Goal: Check status: Check status

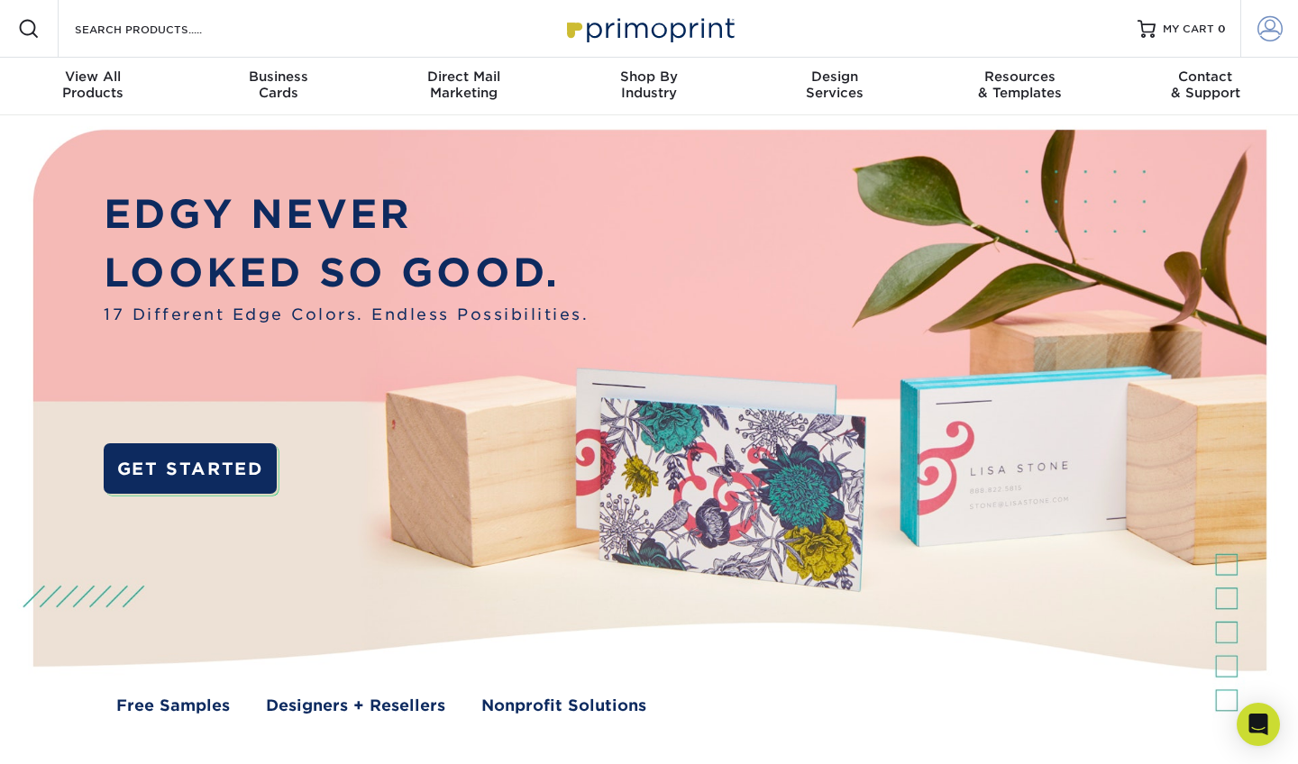
click at [946, 29] on span at bounding box center [1269, 28] width 25 height 25
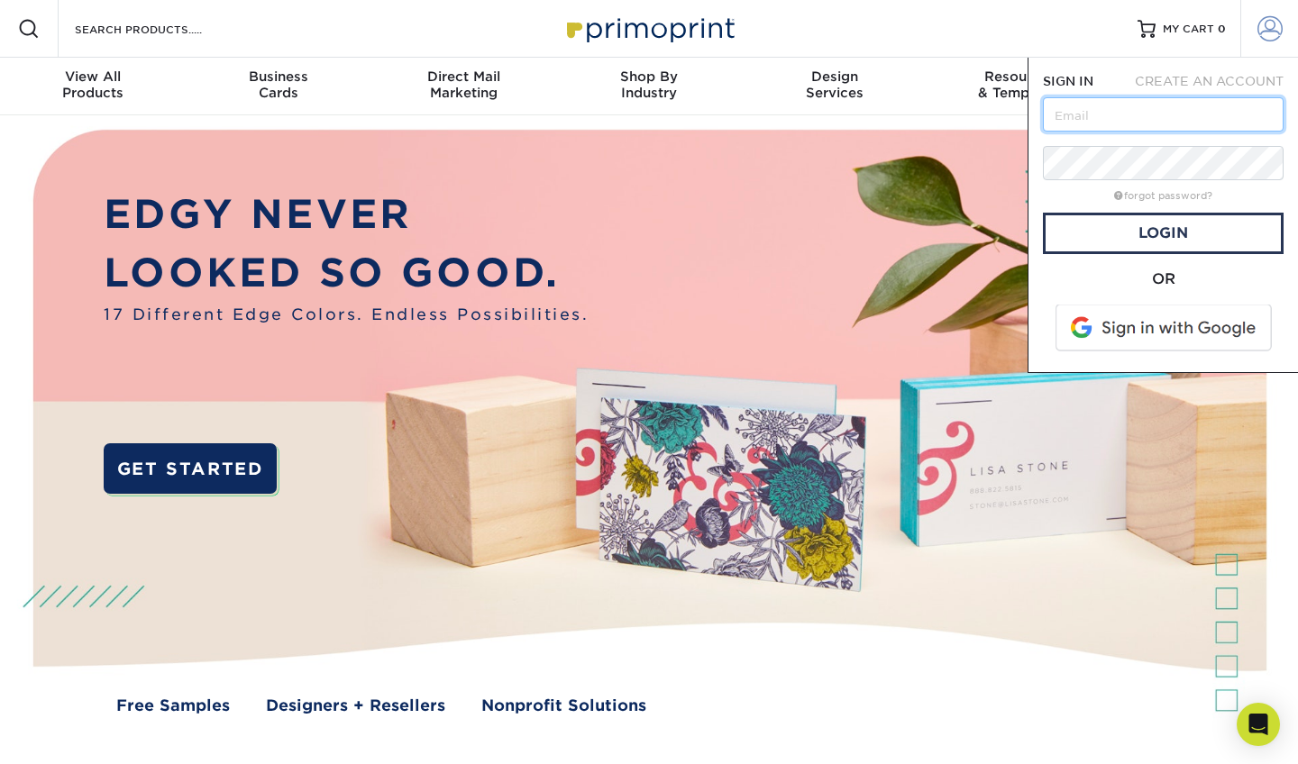
type input "[PERSON_NAME][EMAIL_ADDRESS][DOMAIN_NAME]"
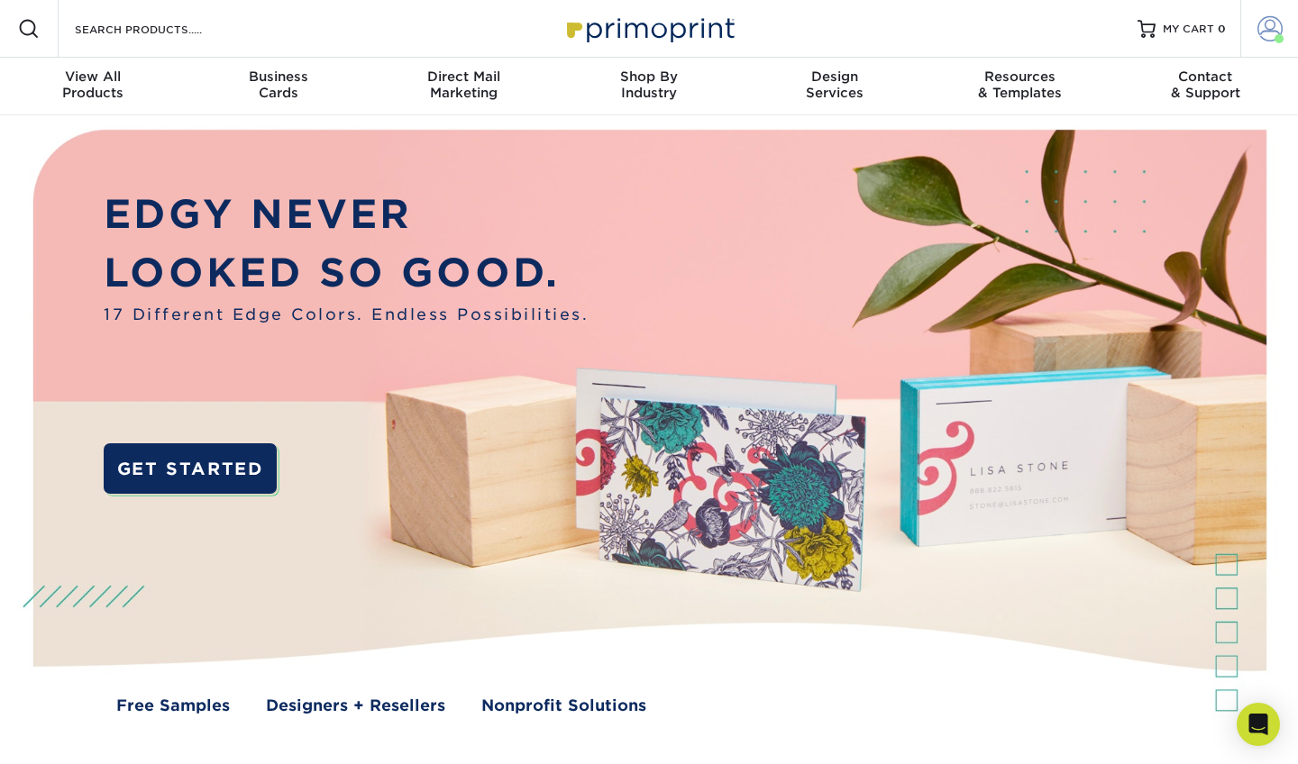
click at [946, 31] on span at bounding box center [1269, 28] width 25 height 25
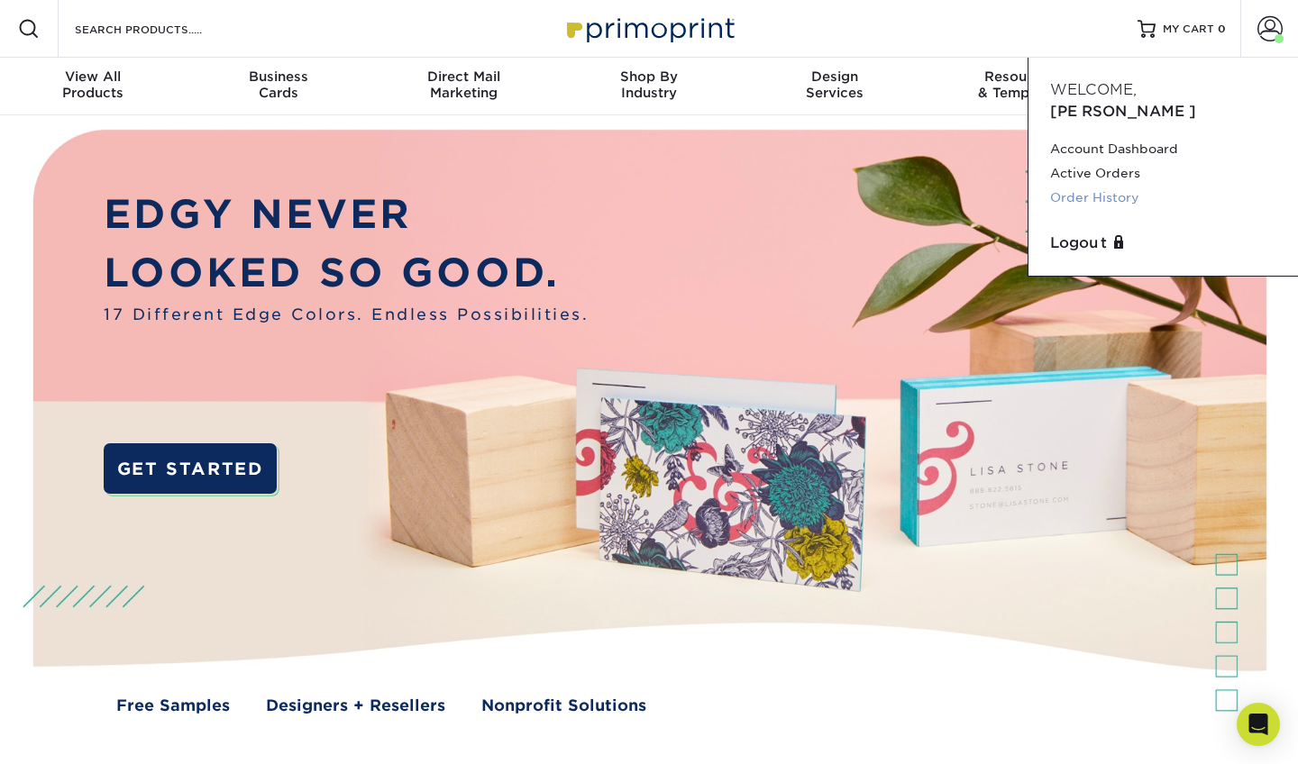
click at [946, 186] on link "Order History" at bounding box center [1163, 198] width 226 height 24
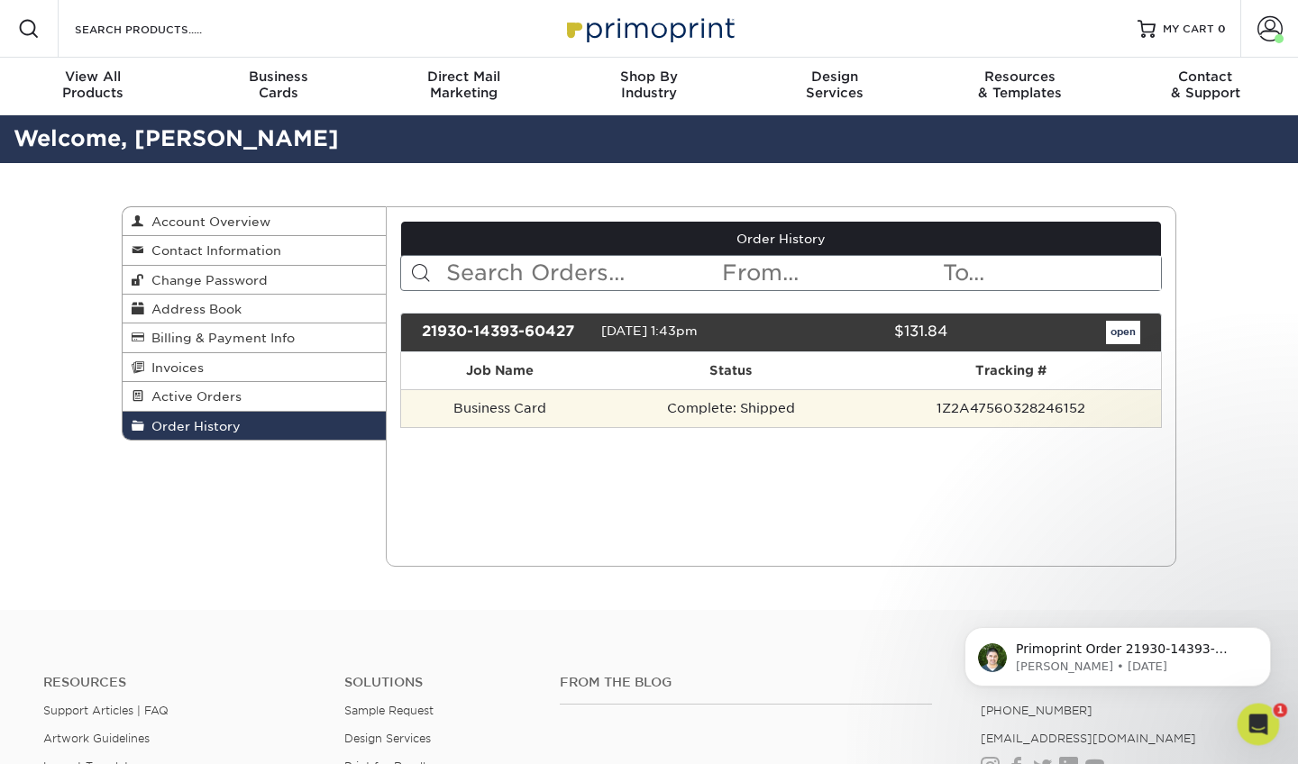
click at [786, 406] on td "Complete: Shipped" at bounding box center [730, 408] width 262 height 38
click at [997, 414] on td "1Z2A47560328246152" at bounding box center [1011, 408] width 299 height 38
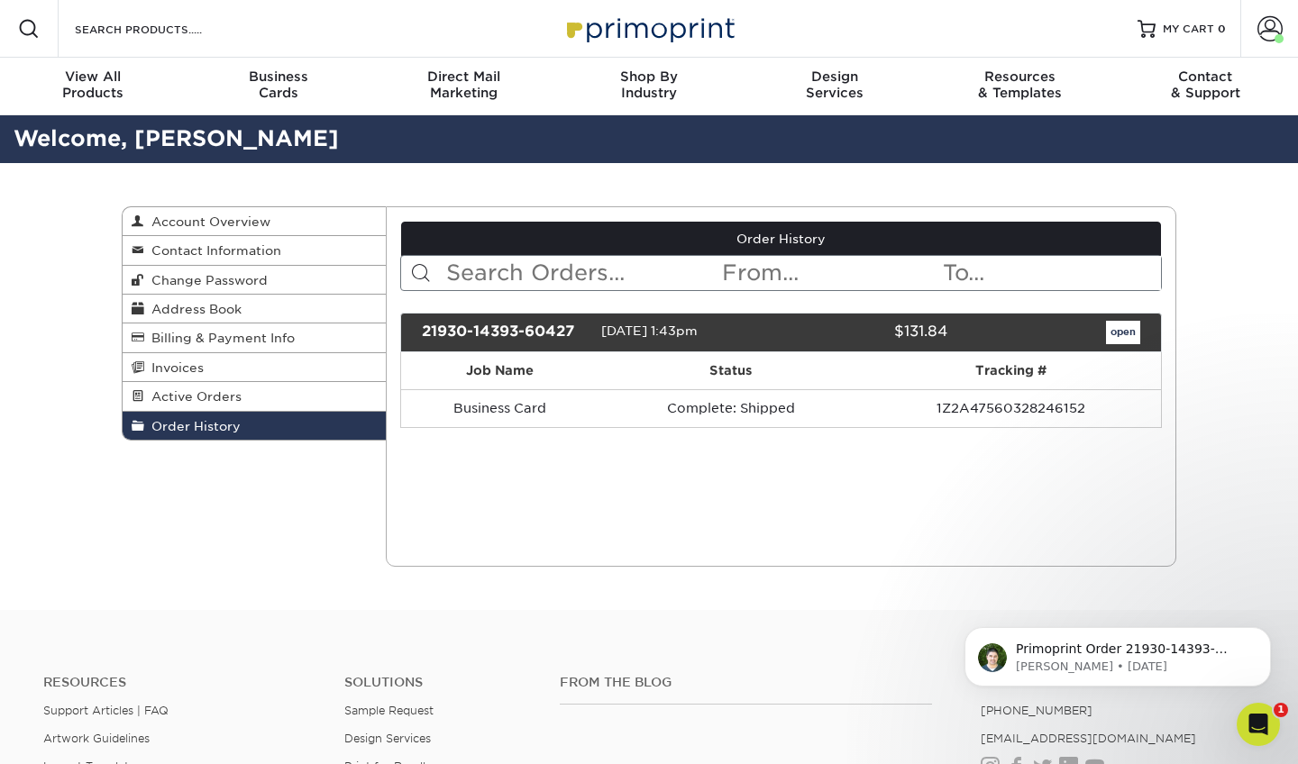
click at [1120, 333] on link "open" at bounding box center [1123, 332] width 34 height 23
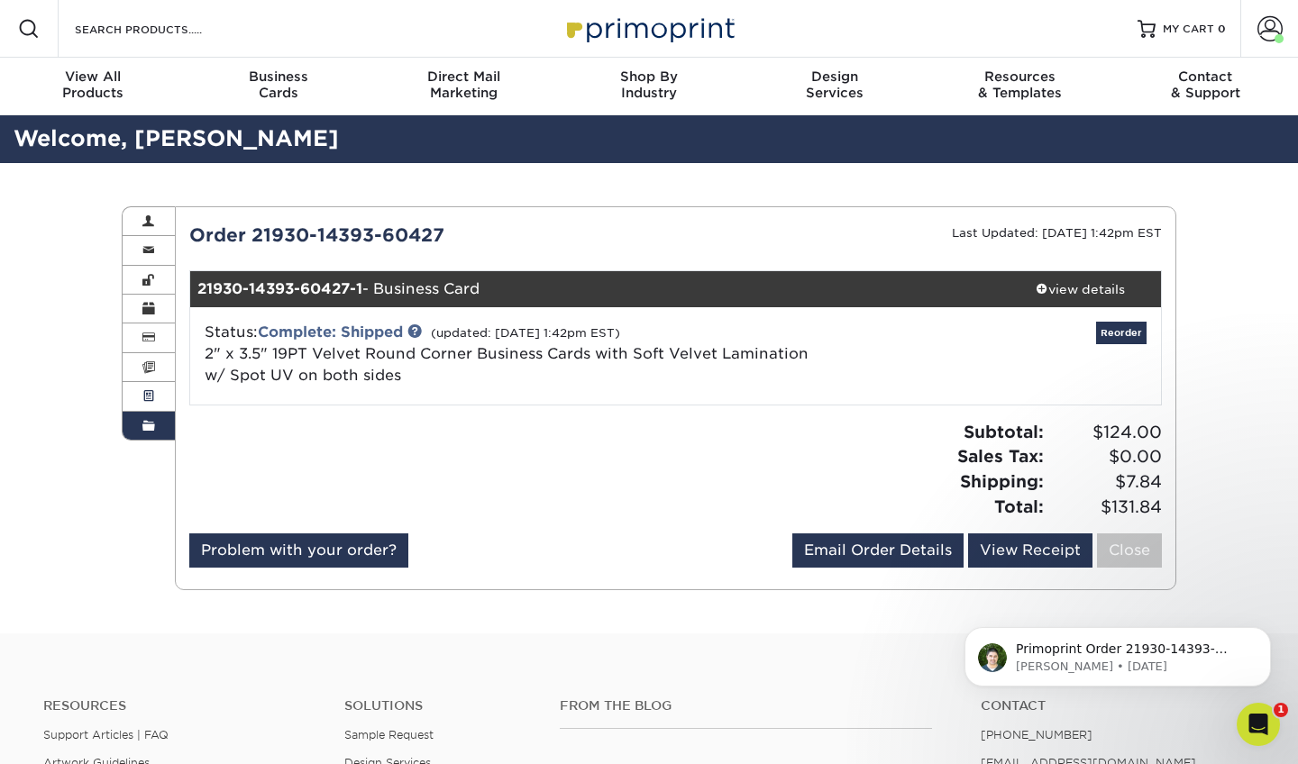
click at [149, 393] on span at bounding box center [148, 396] width 13 height 14
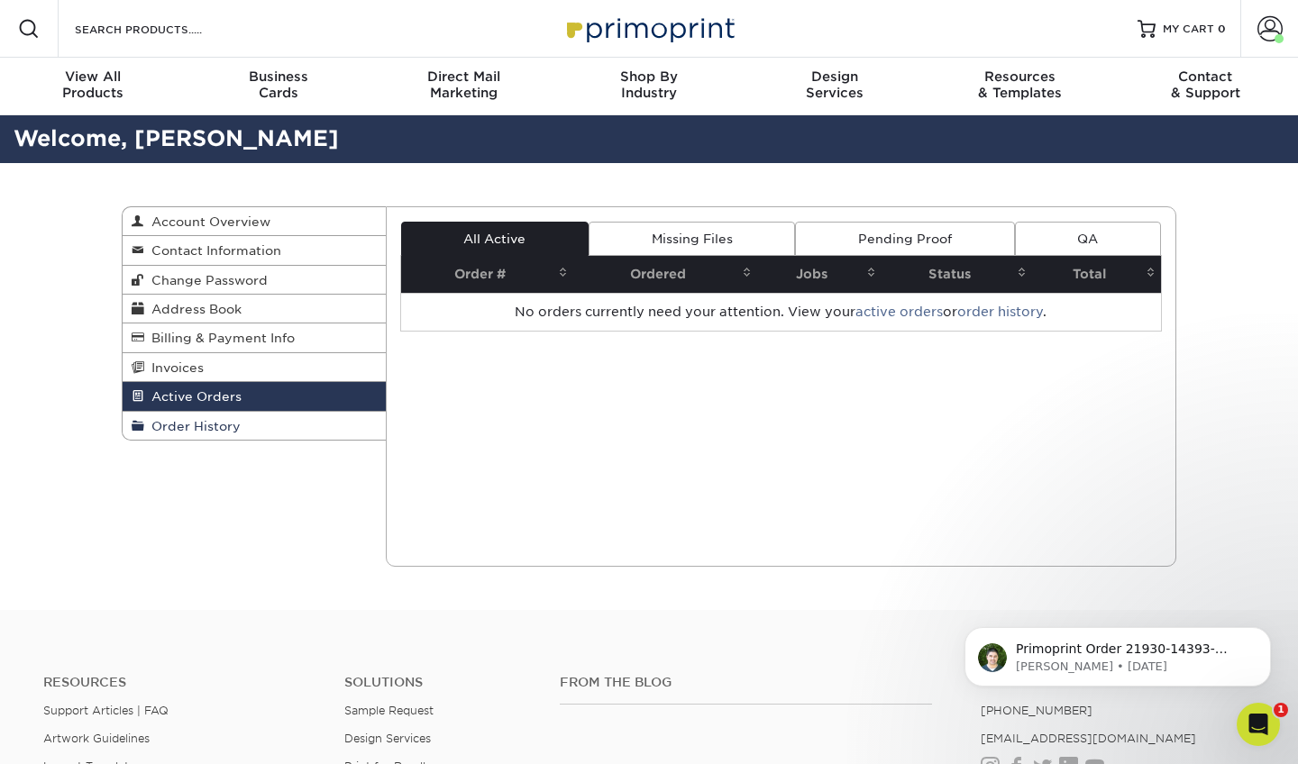
click at [213, 420] on span "Order History" at bounding box center [192, 426] width 96 height 14
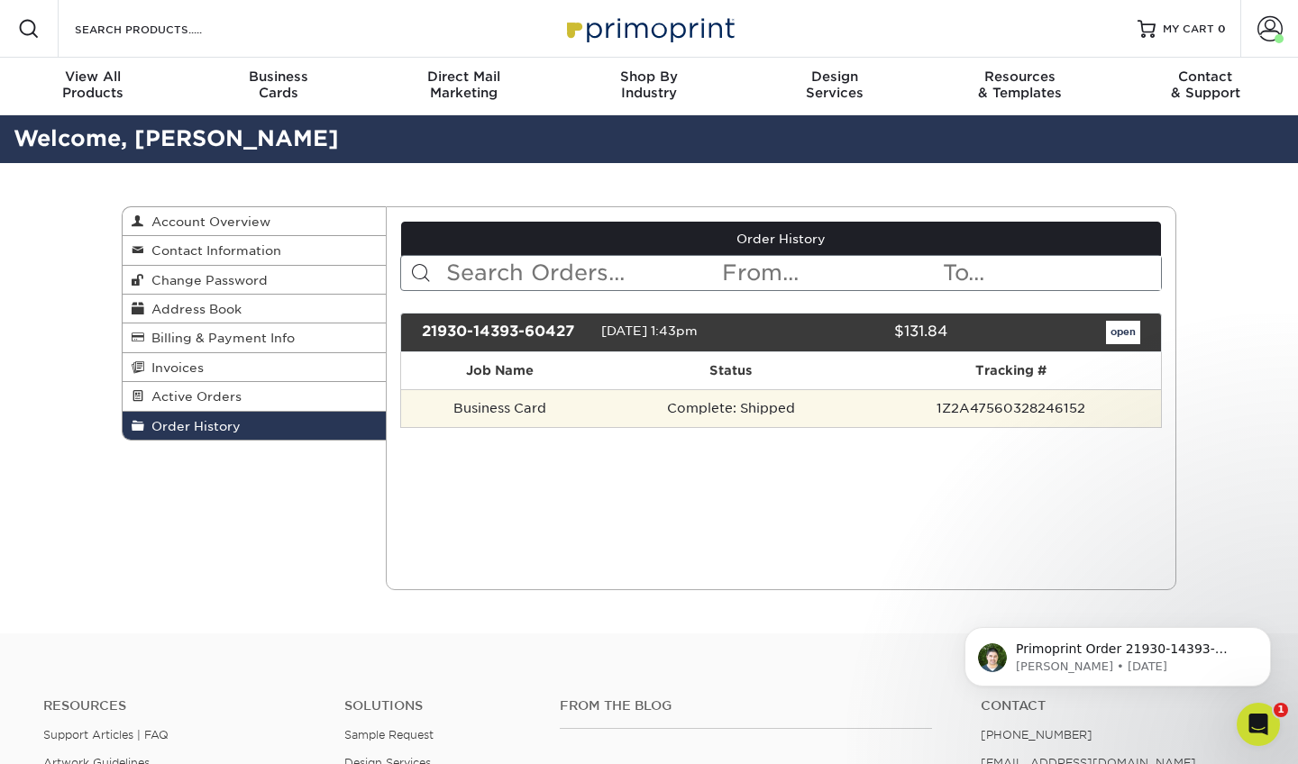
click at [549, 407] on td "Business Card" at bounding box center [500, 408] width 199 height 38
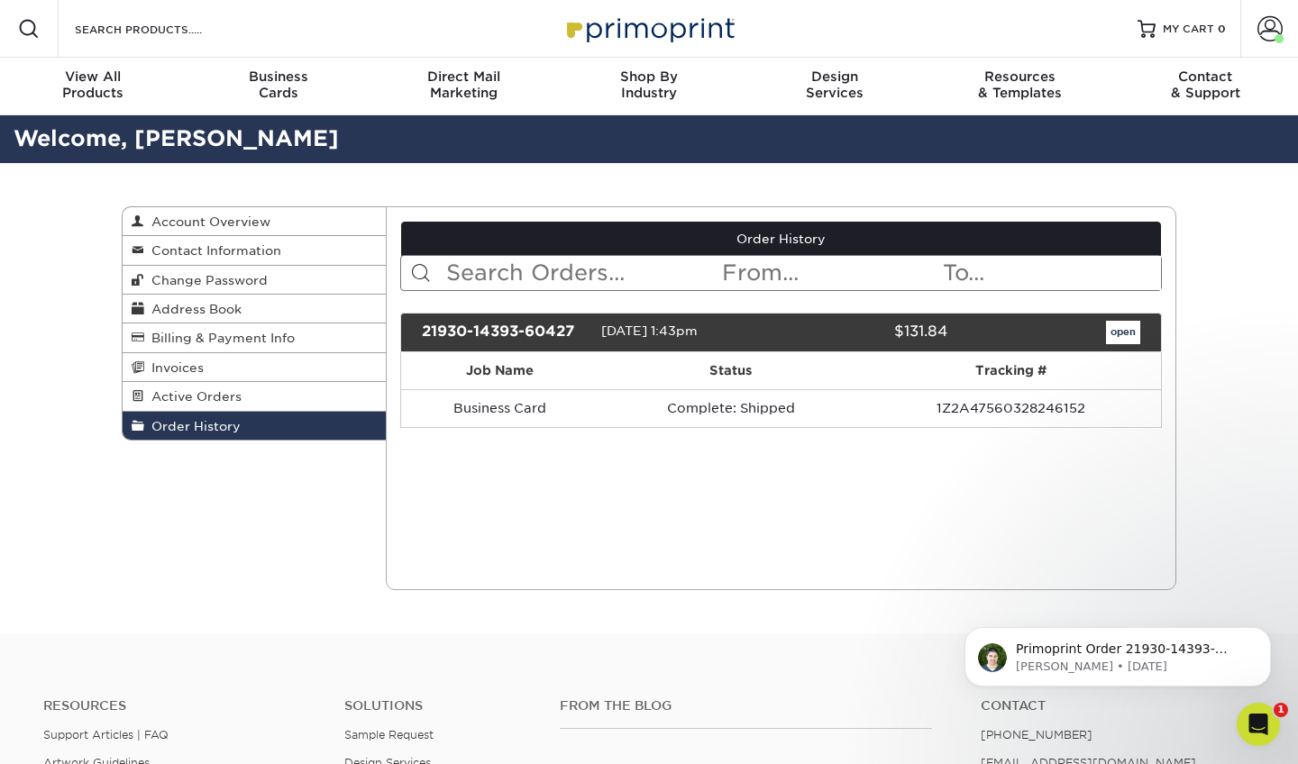
click at [1119, 329] on link "open" at bounding box center [1123, 332] width 34 height 23
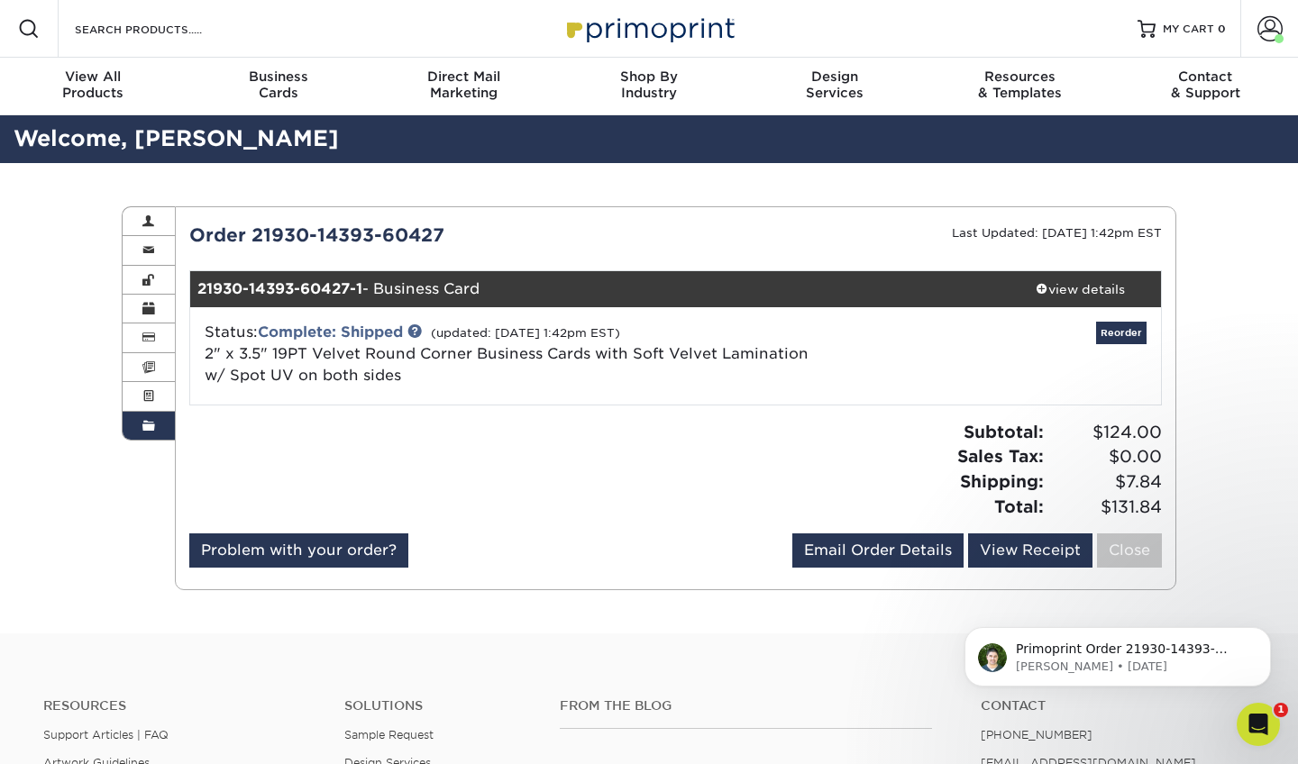
click at [1240, 279] on div "Order History Account Overview Contact Information Change Password Address Book…" at bounding box center [649, 398] width 1298 height 471
click at [1263, 26] on span at bounding box center [1269, 28] width 25 height 25
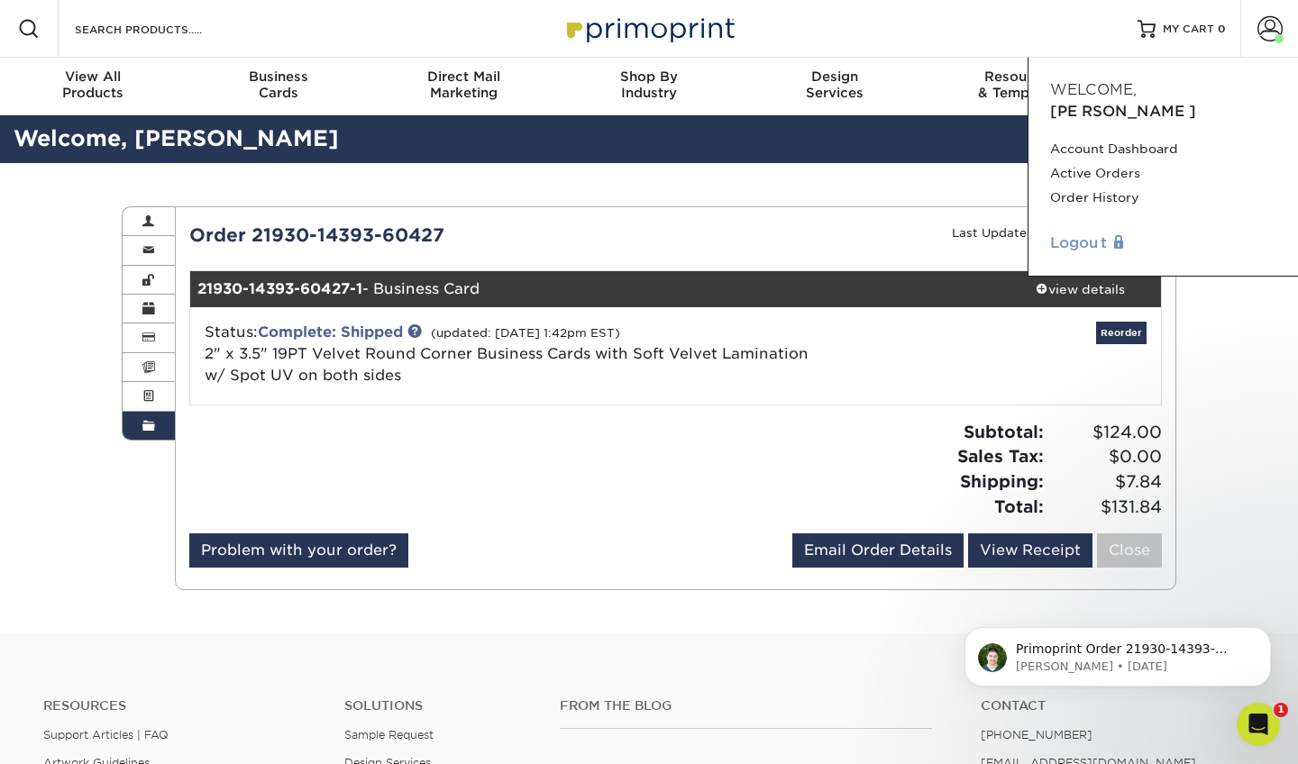
click at [1078, 233] on link "Logout" at bounding box center [1163, 244] width 226 height 22
